Goal: Task Accomplishment & Management: Manage account settings

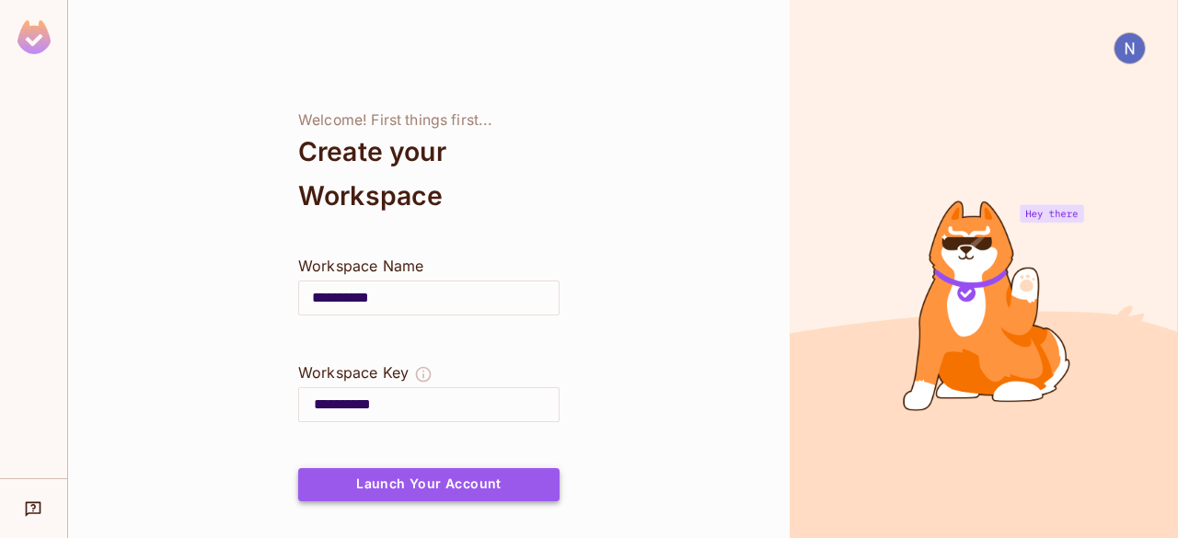
click at [515, 477] on button "Launch Your Account" at bounding box center [428, 484] width 261 height 33
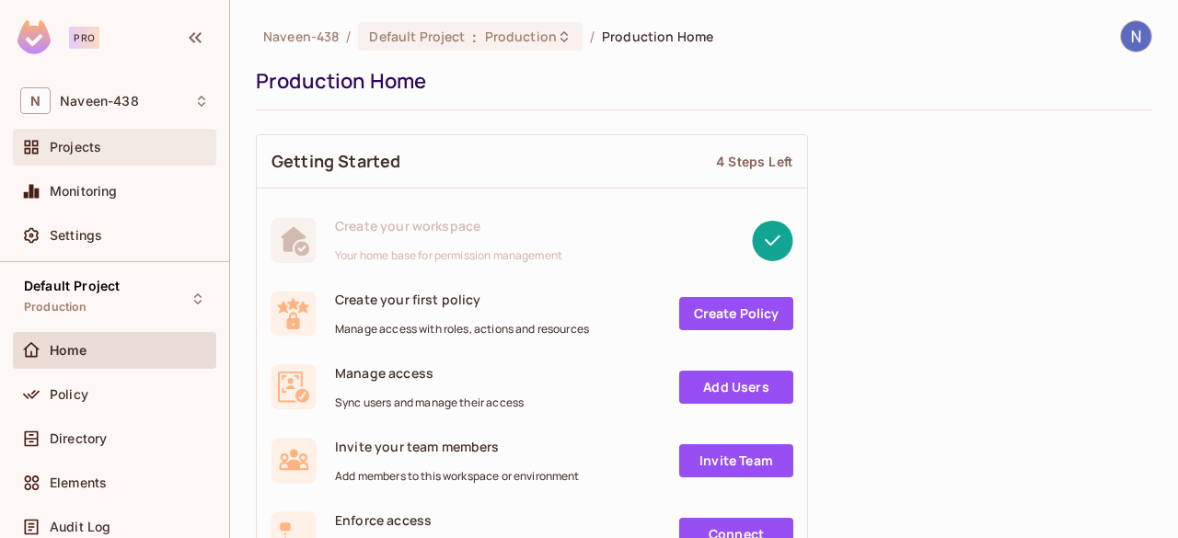
click at [84, 144] on span "Projects" at bounding box center [76, 147] width 52 height 15
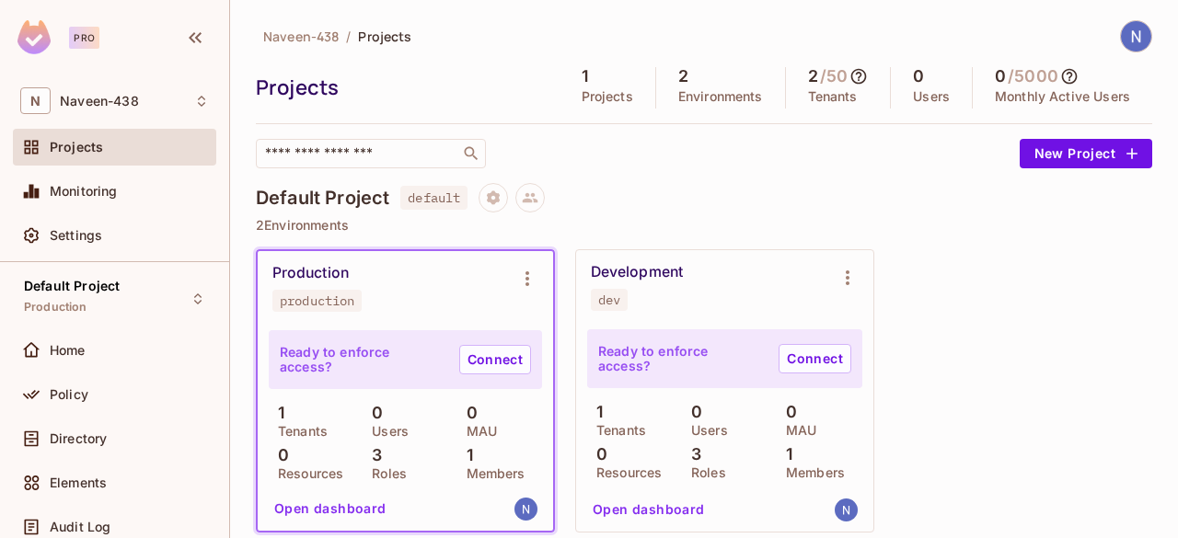
scroll to position [117, 0]
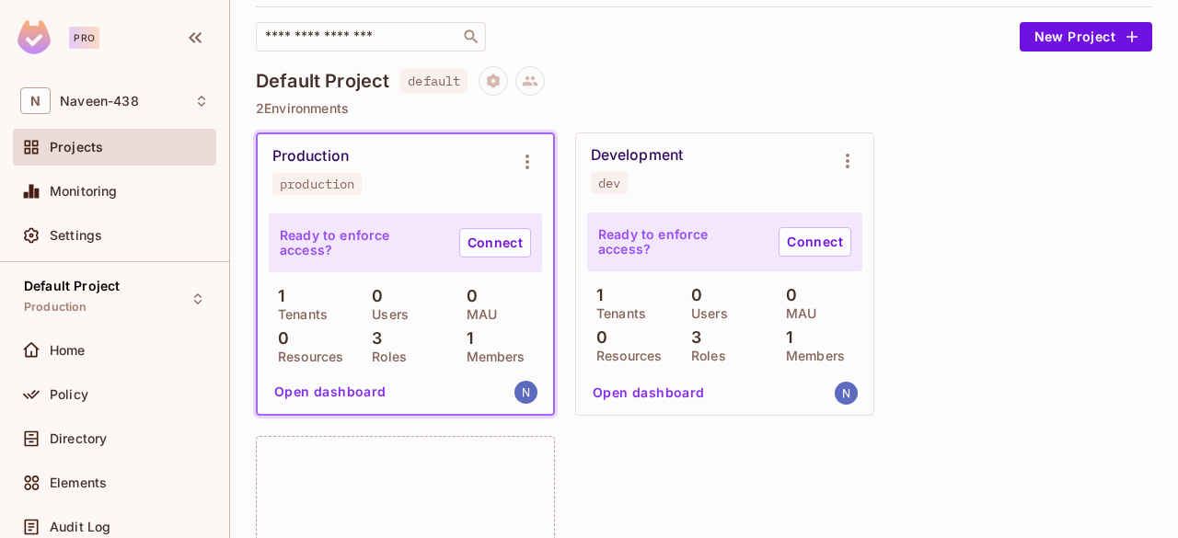
click at [331, 383] on button "Open dashboard" at bounding box center [330, 391] width 127 height 29
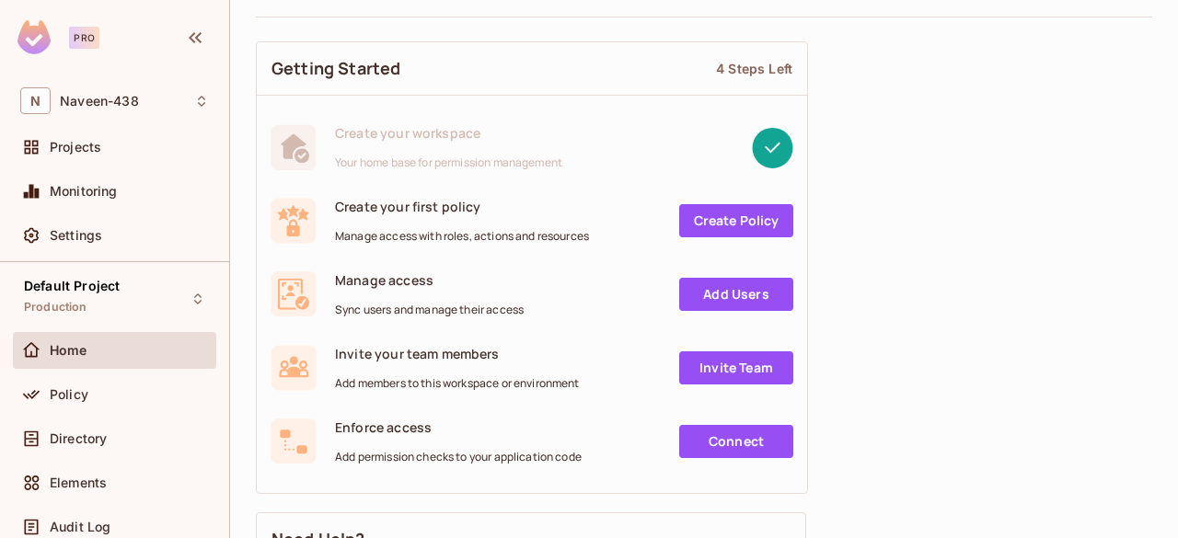
scroll to position [94, 0]
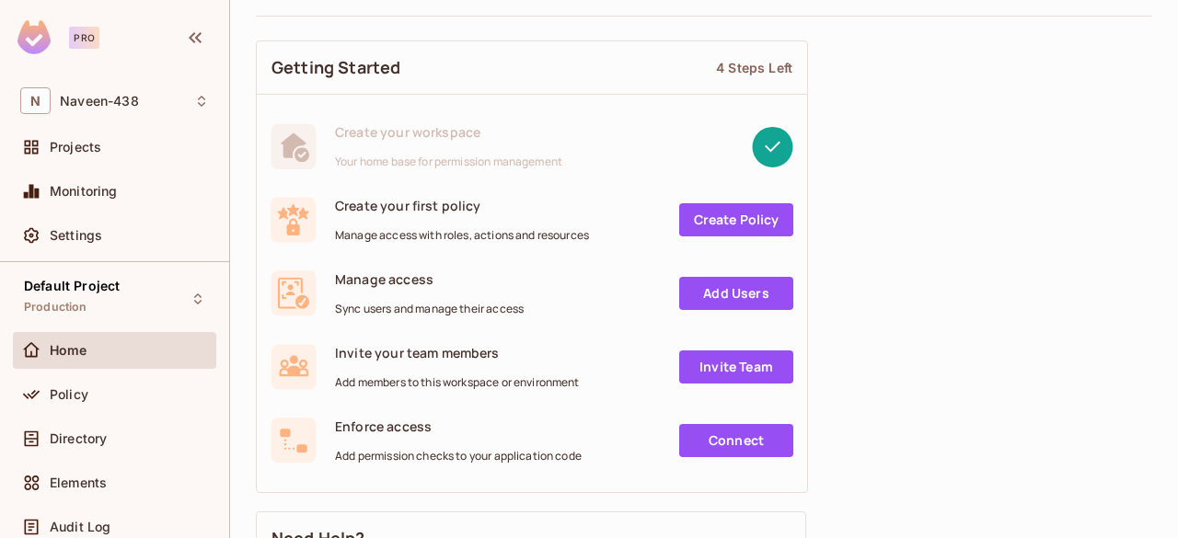
click at [737, 285] on link "Add Users" at bounding box center [736, 293] width 114 height 33
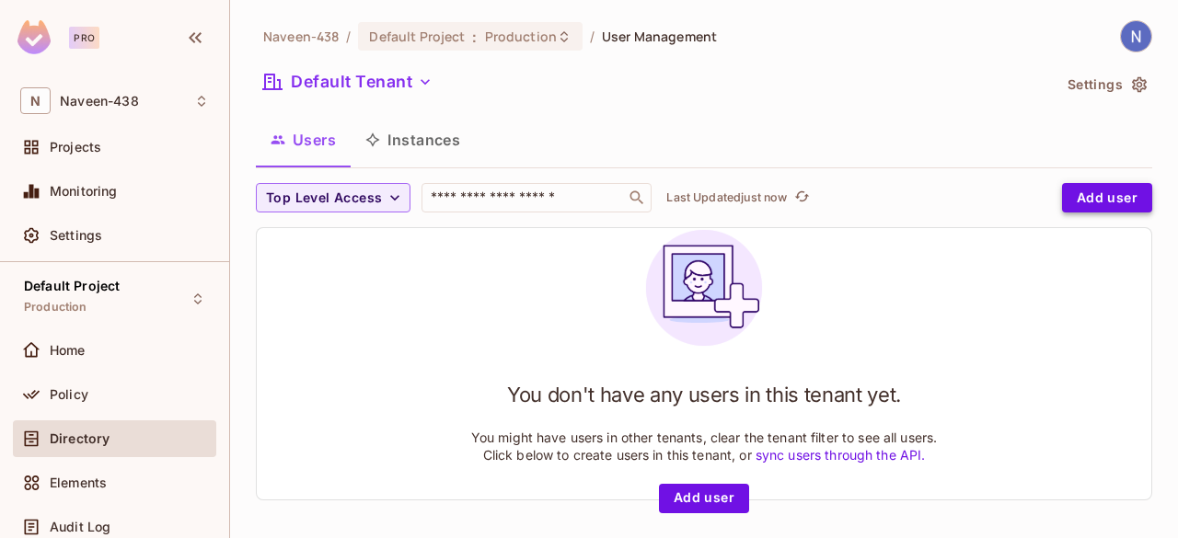
click at [1104, 190] on button "Add user" at bounding box center [1107, 197] width 90 height 29
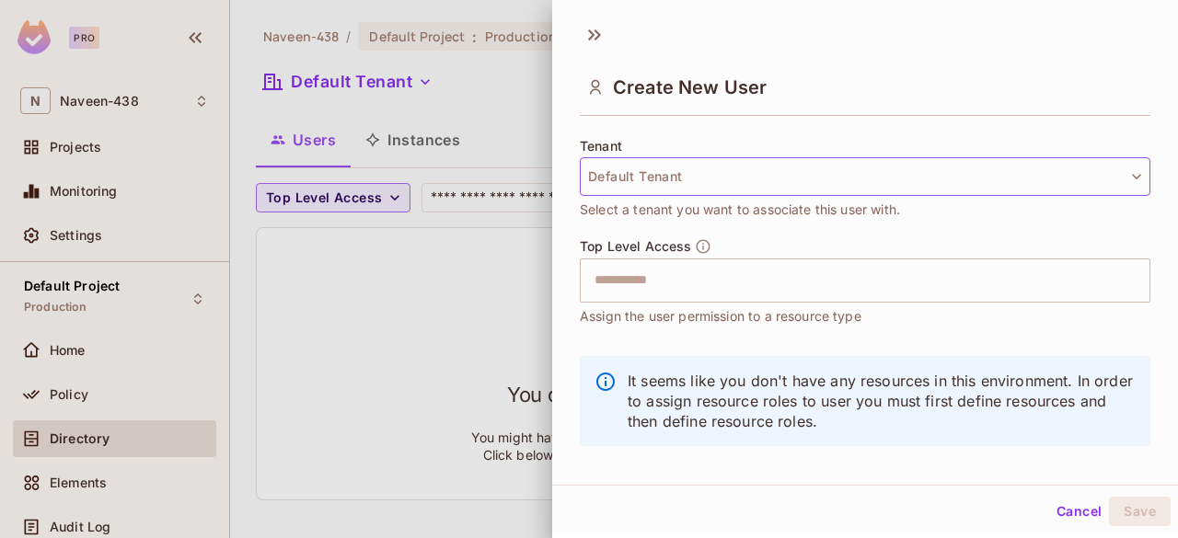
scroll to position [379, 0]
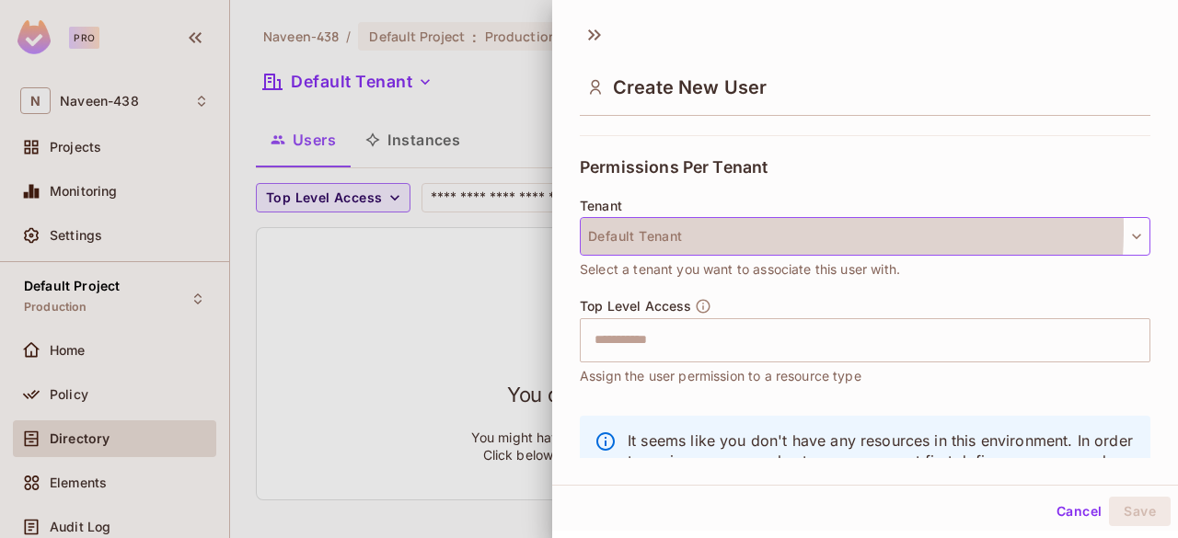
click at [690, 227] on button "Default Tenant" at bounding box center [865, 236] width 571 height 39
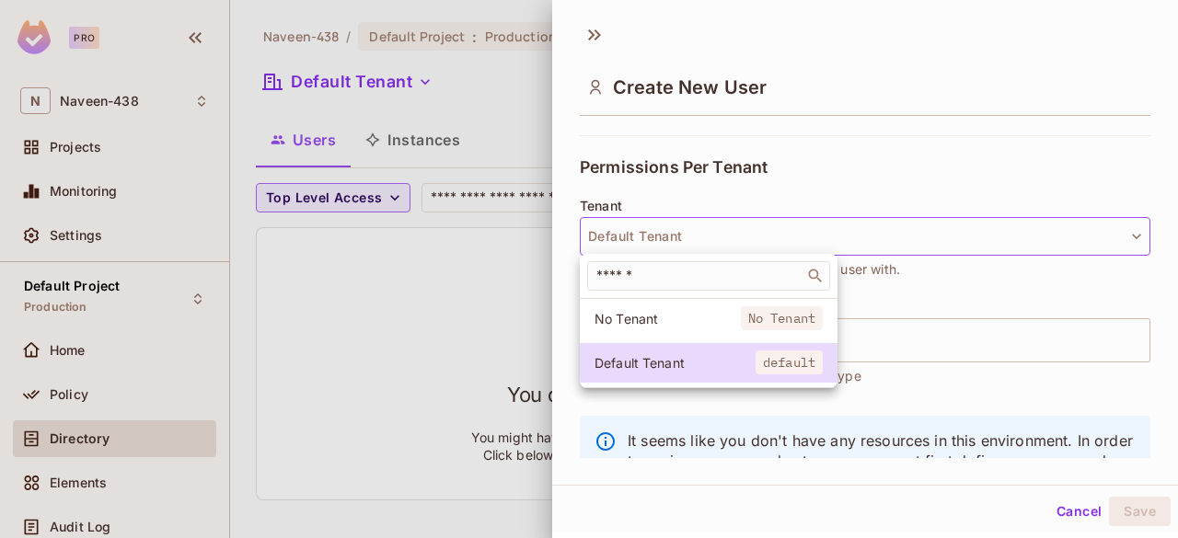
click at [716, 231] on div at bounding box center [589, 269] width 1178 height 538
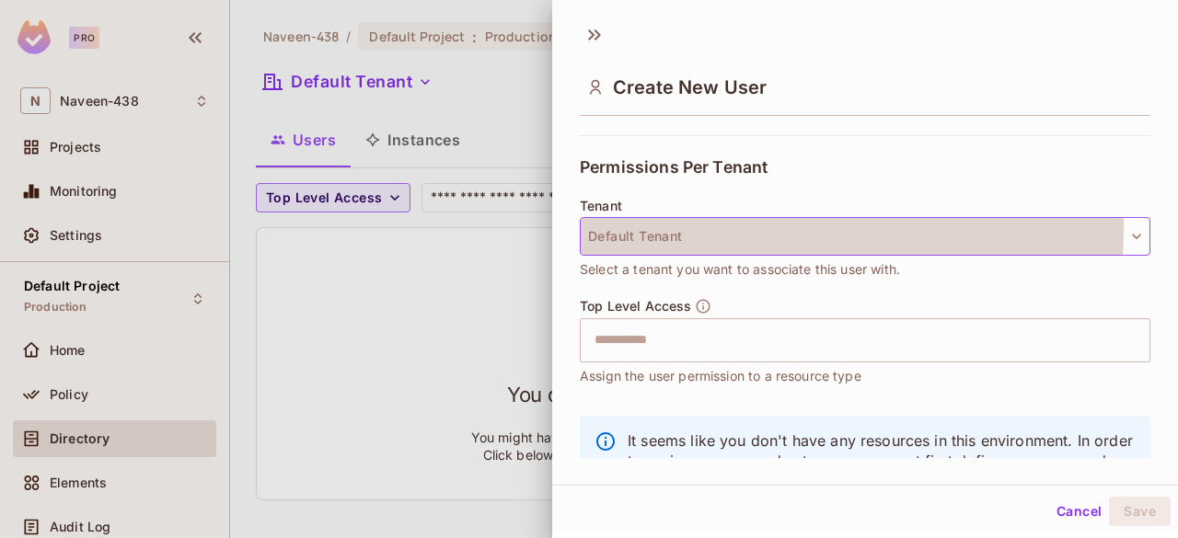
click at [771, 228] on button "Default Tenant" at bounding box center [865, 236] width 571 height 39
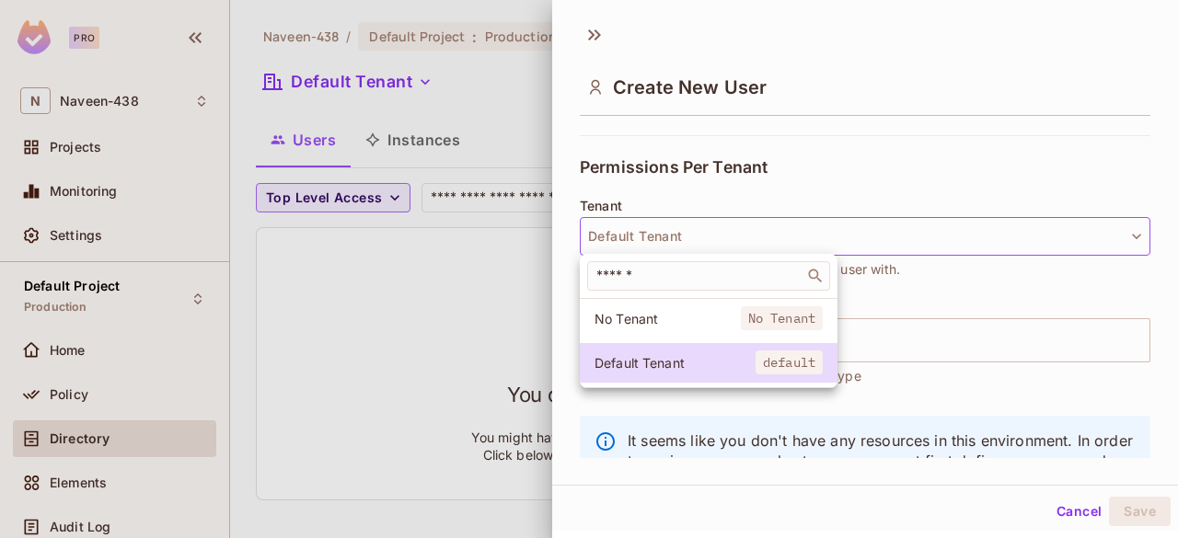
click at [856, 164] on div at bounding box center [589, 269] width 1178 height 538
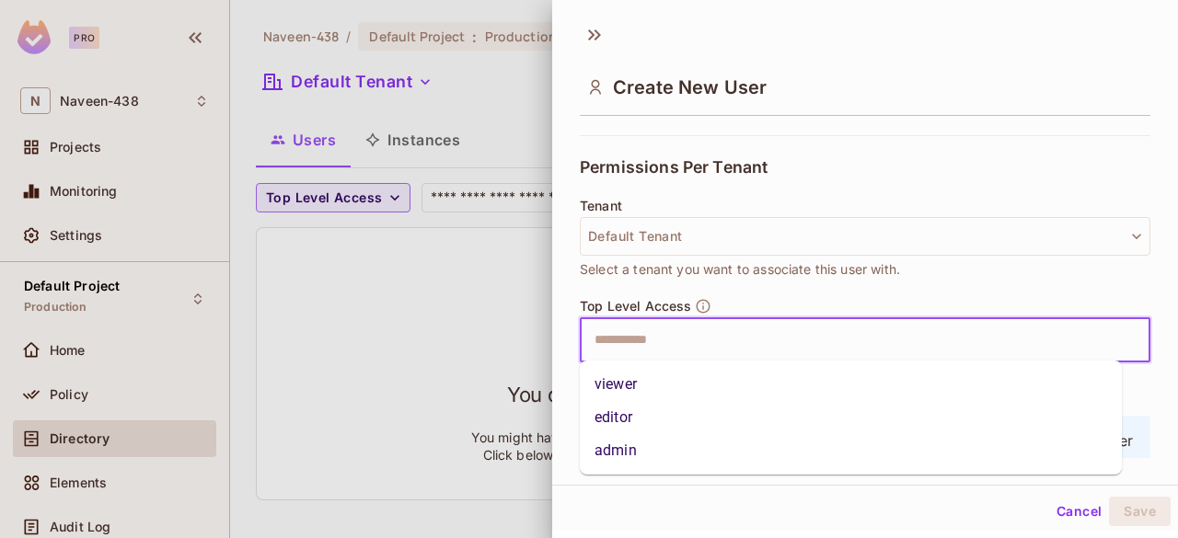
click at [837, 335] on input "text" at bounding box center [848, 340] width 531 height 37
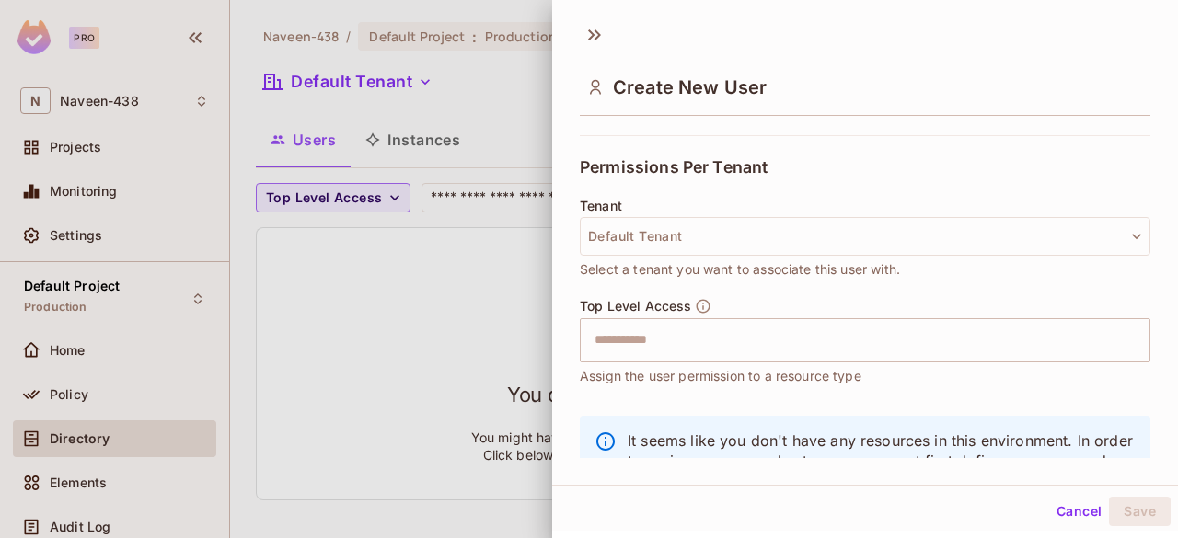
click at [806, 496] on div "Cancel Save" at bounding box center [865, 512] width 626 height 44
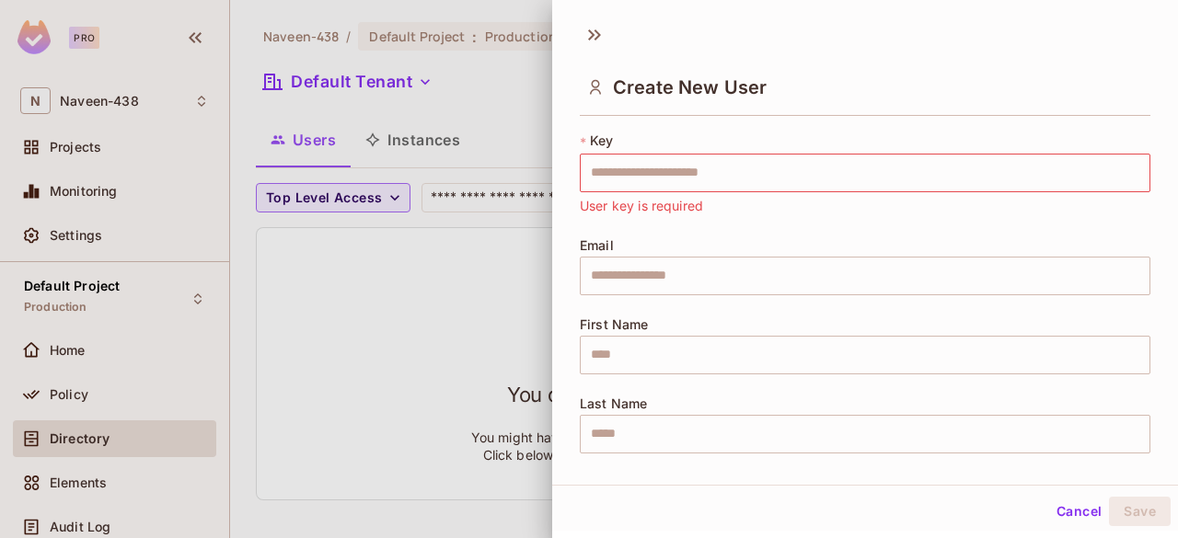
scroll to position [0, 0]
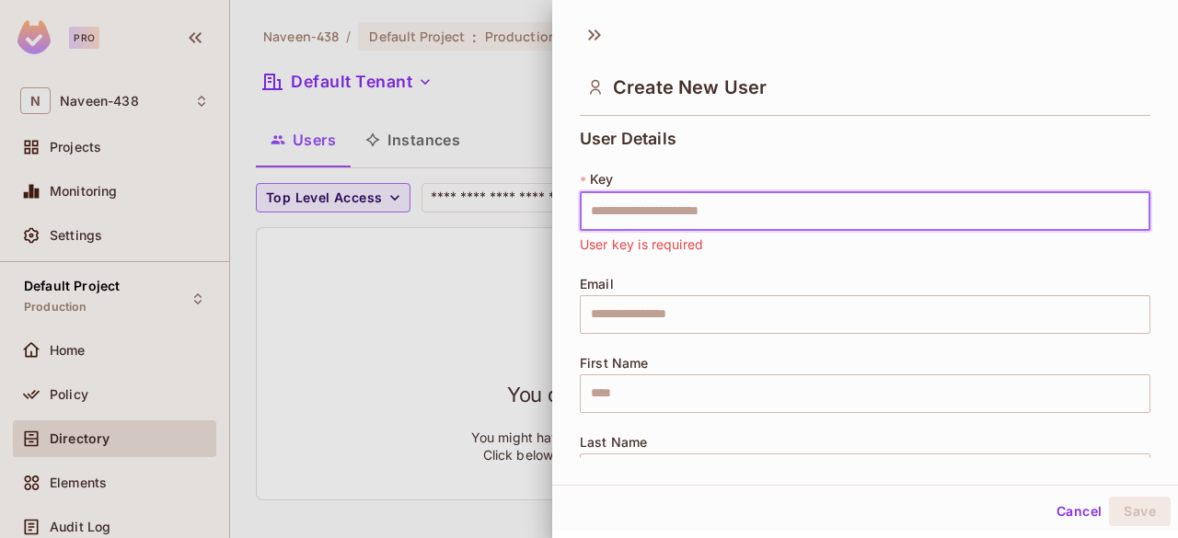
click at [650, 218] on input "text" at bounding box center [865, 211] width 571 height 39
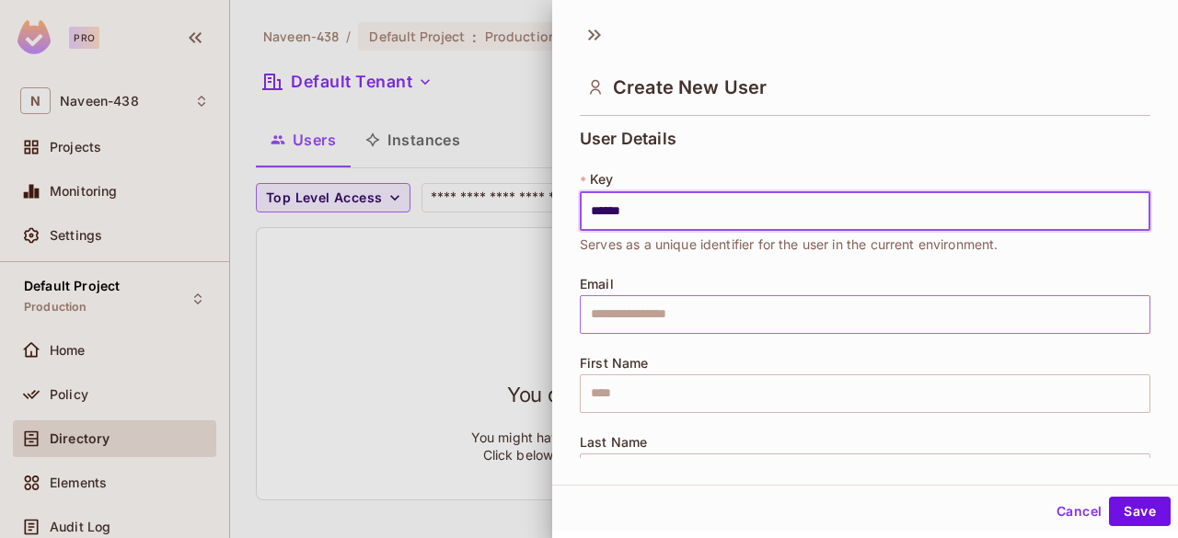
type input "******"
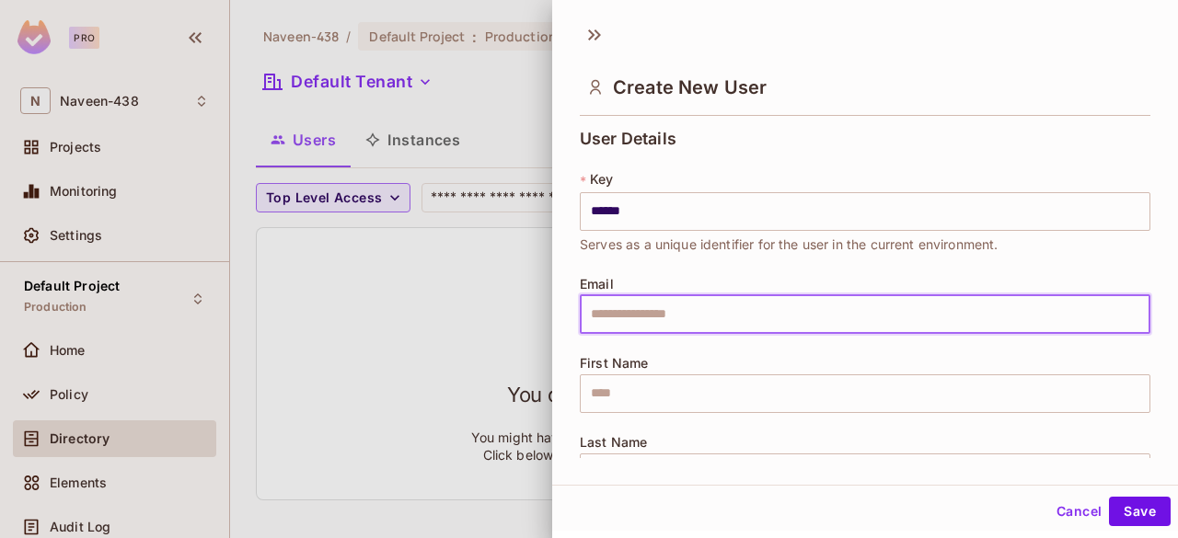
click at [626, 314] on input "text" at bounding box center [865, 314] width 571 height 39
type input "**********"
type input "******"
type input "*"
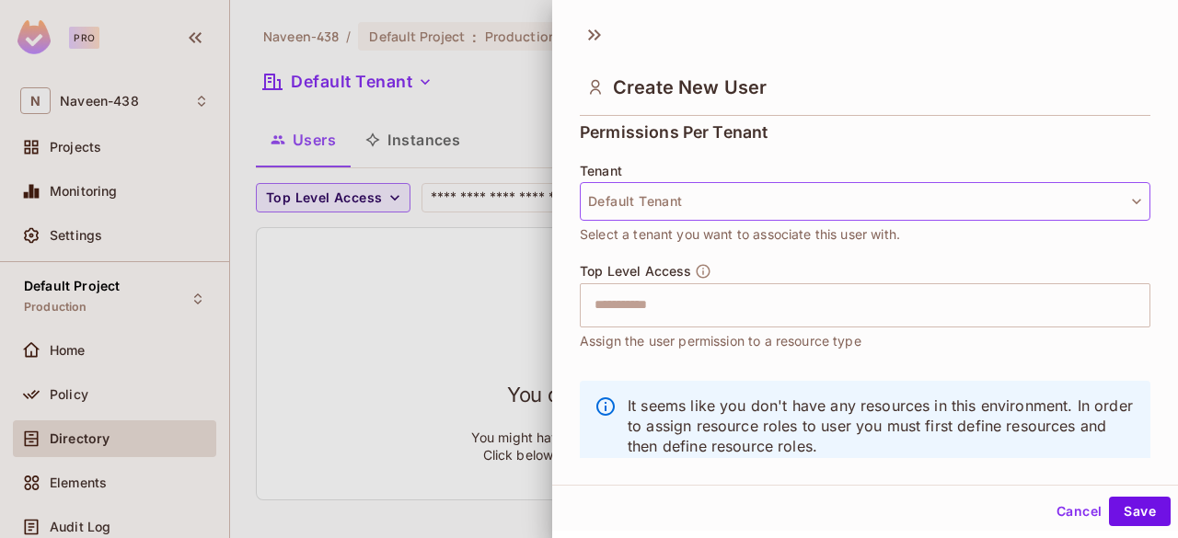
scroll to position [415, 0]
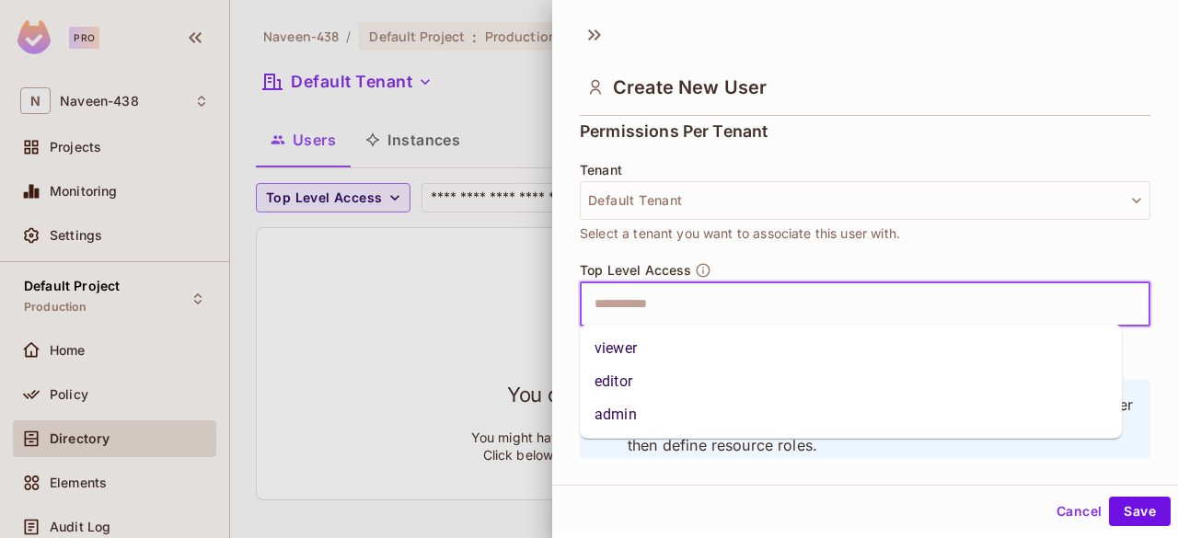
click at [670, 312] on input "text" at bounding box center [848, 304] width 531 height 37
click at [629, 412] on li "admin" at bounding box center [851, 414] width 542 height 33
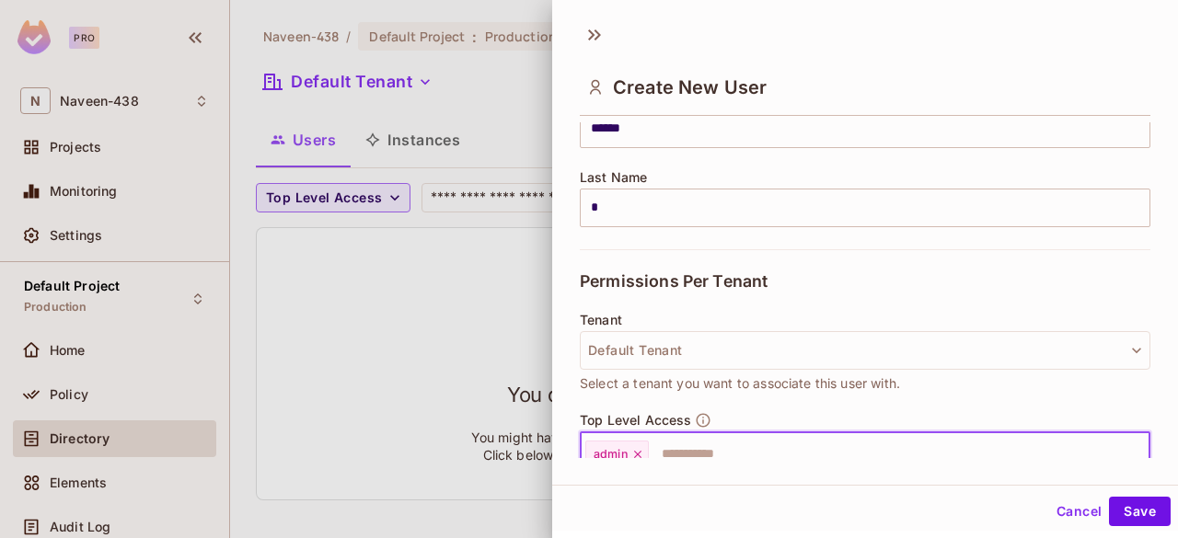
scroll to position [265, 0]
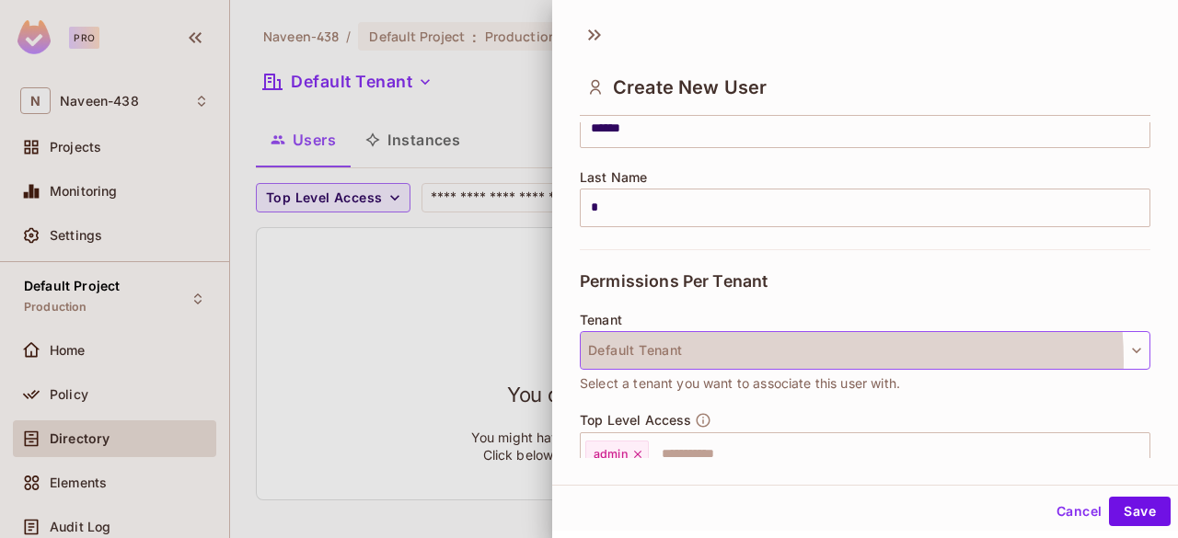
click at [791, 360] on button "Default Tenant" at bounding box center [865, 350] width 571 height 39
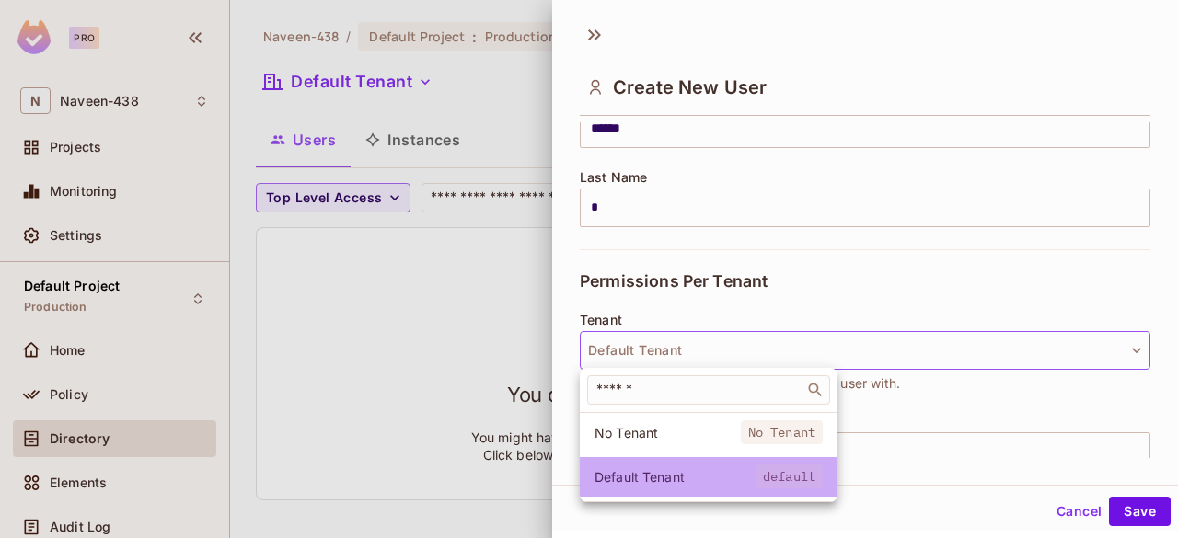
click at [728, 485] on li "Default Tenant default" at bounding box center [709, 477] width 258 height 40
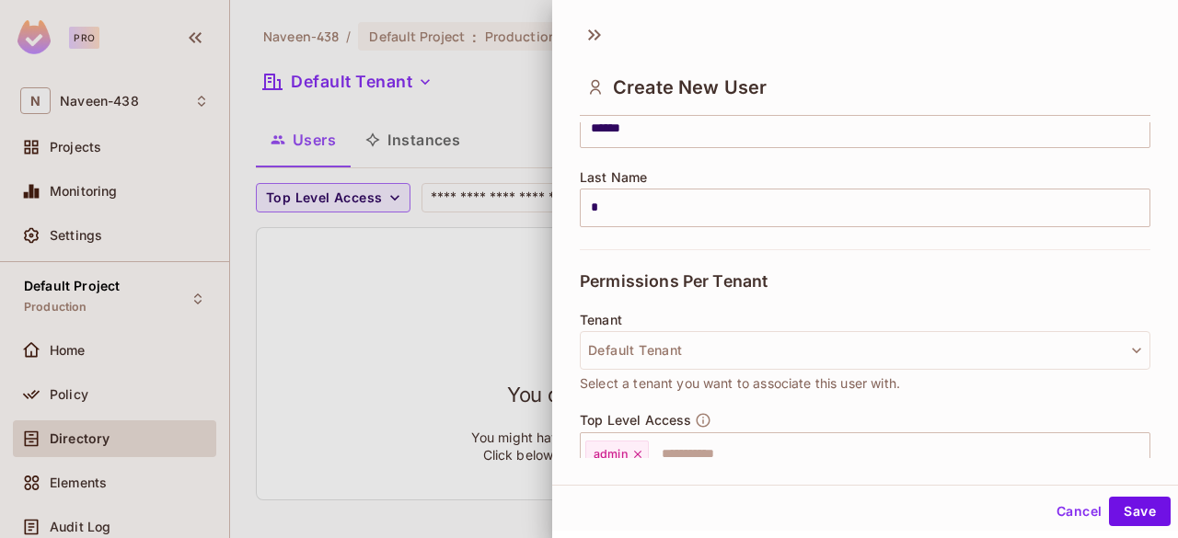
scroll to position [2, 0]
click at [1127, 507] on button "Save" at bounding box center [1140, 509] width 62 height 29
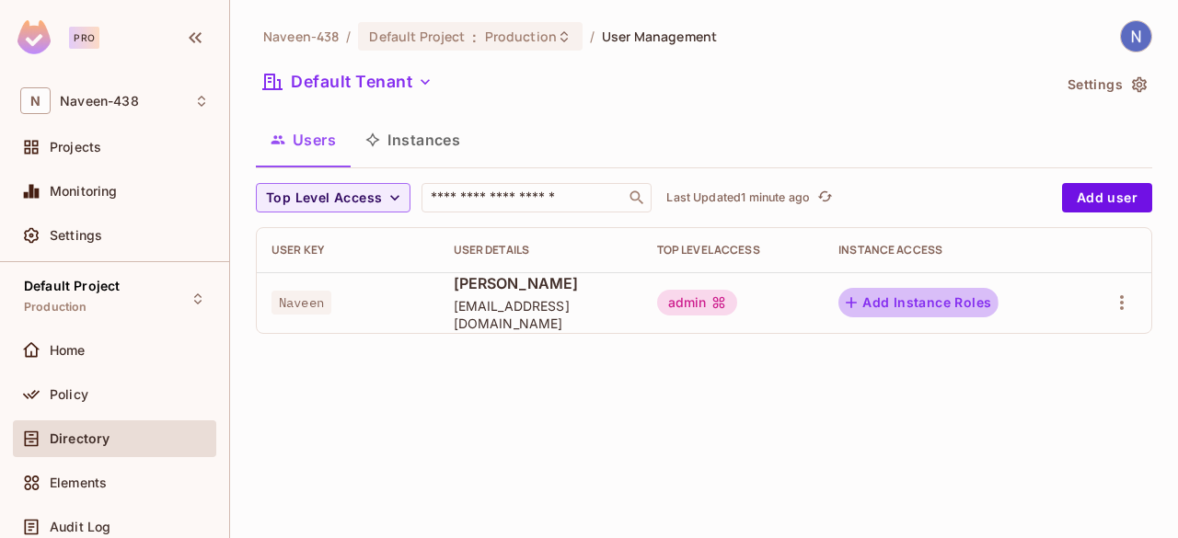
click at [907, 310] on button "Add Instance Roles" at bounding box center [918, 302] width 160 height 29
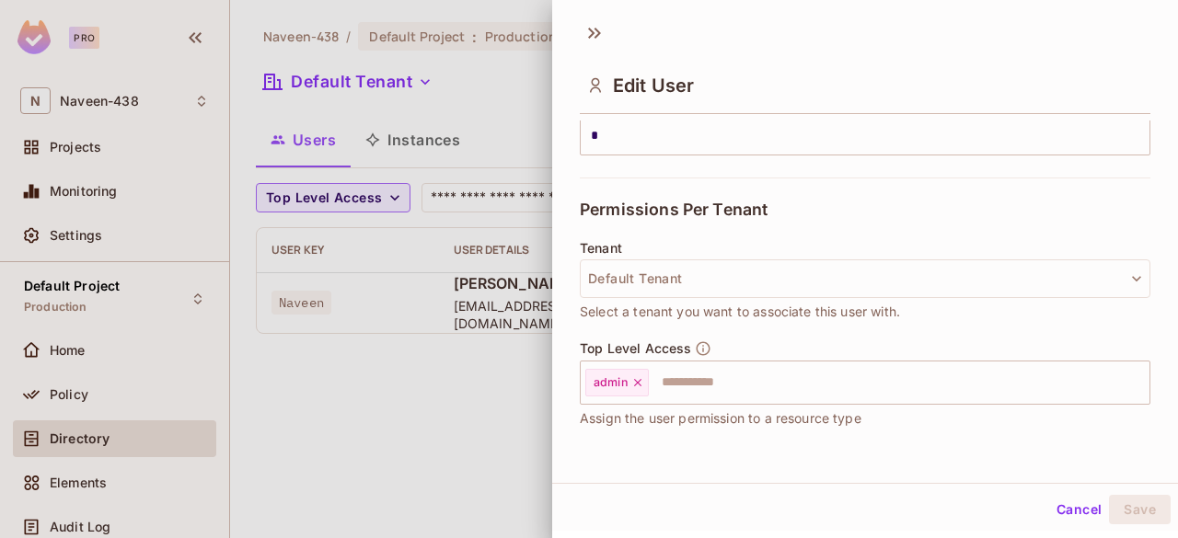
scroll to position [335, 0]
click at [1063, 514] on button "Cancel" at bounding box center [1079, 509] width 60 height 29
